Goal: Navigation & Orientation: Find specific page/section

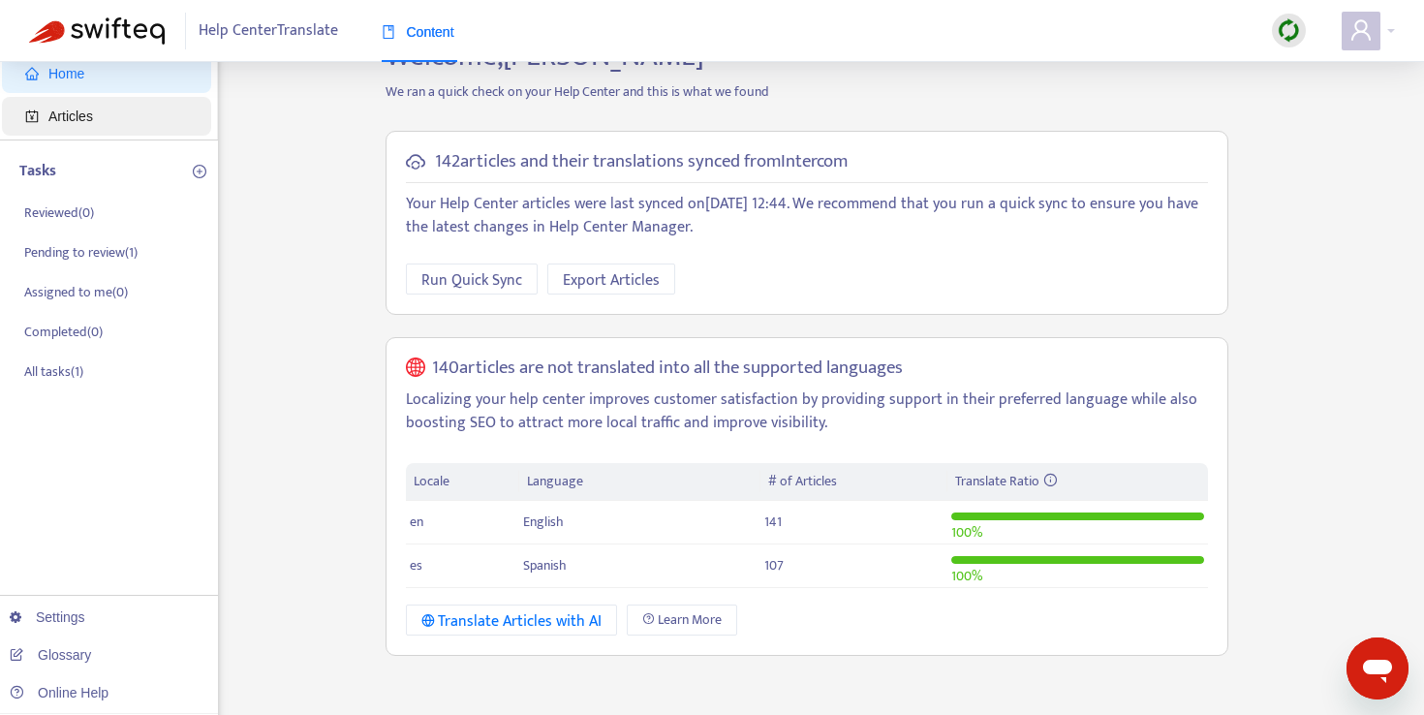
scroll to position [57, 0]
click at [93, 117] on span "Articles" at bounding box center [70, 114] width 45 height 15
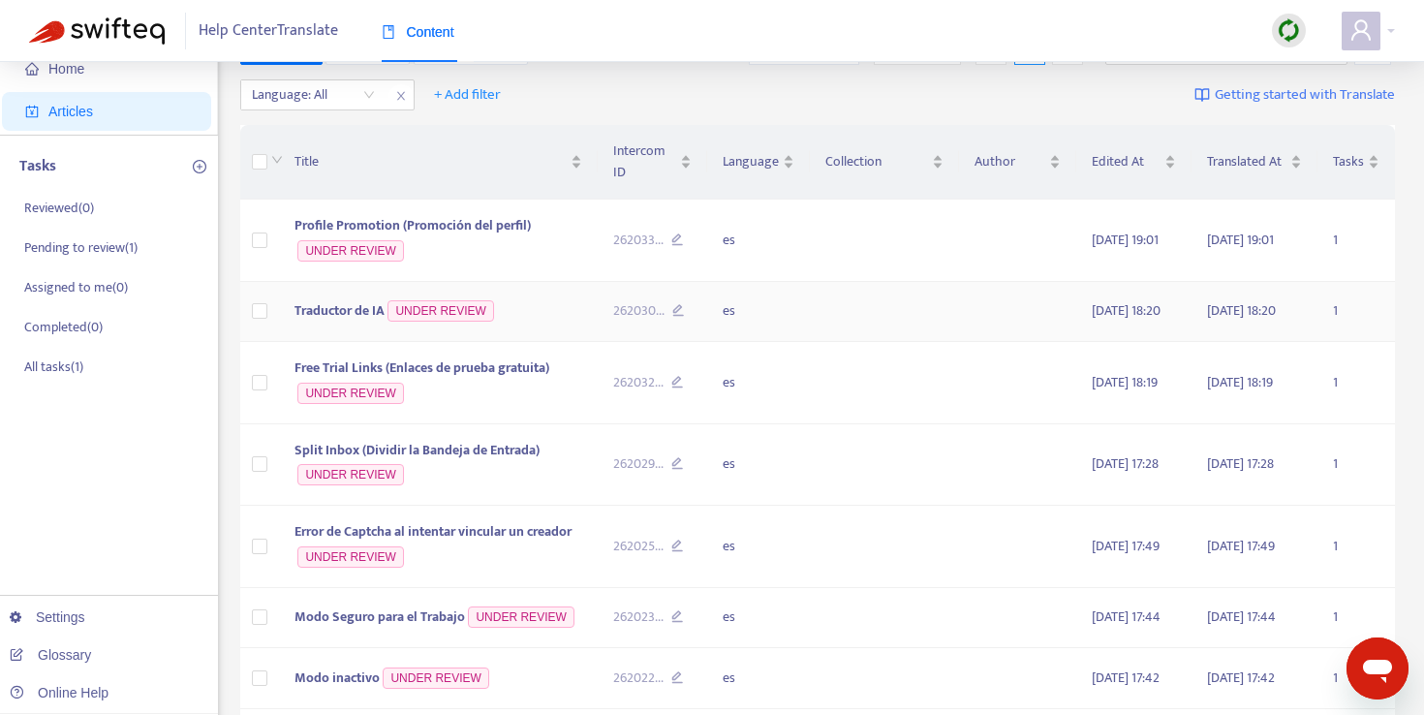
scroll to position [58, 0]
